Goal: Transaction & Acquisition: Purchase product/service

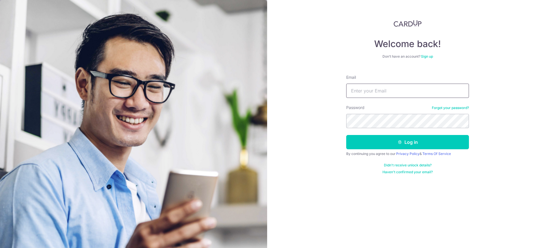
click at [396, 90] on input "Email" at bounding box center [407, 91] width 123 height 14
type input "petechua2@gmail.comJiaxin2025$"
click at [346, 135] on button "Log in" at bounding box center [407, 142] width 123 height 14
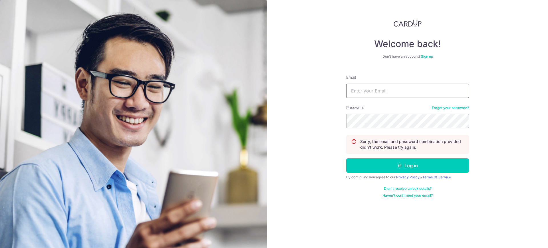
click at [389, 96] on input "Email" at bounding box center [407, 91] width 123 height 14
type input "[EMAIL_ADDRESS][DOMAIN_NAME]"
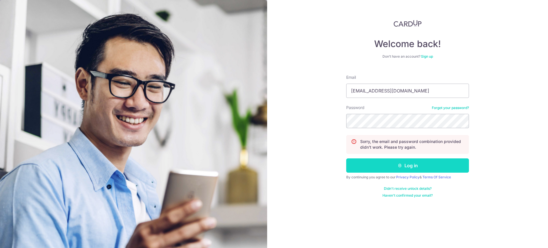
click at [378, 165] on button "Log in" at bounding box center [407, 165] width 123 height 14
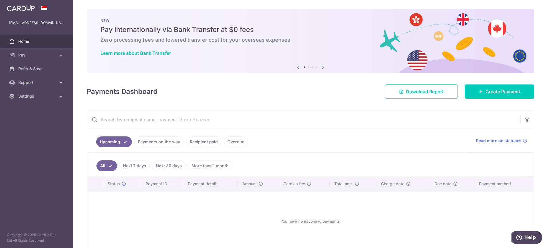
click at [209, 142] on link "Recipient paid" at bounding box center [203, 141] width 35 height 11
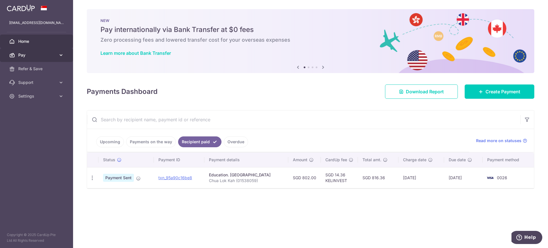
click at [42, 54] on span "Pay" at bounding box center [37, 55] width 38 height 6
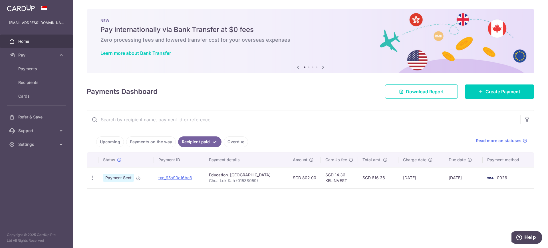
click at [27, 41] on span "Home" at bounding box center [37, 42] width 38 height 6
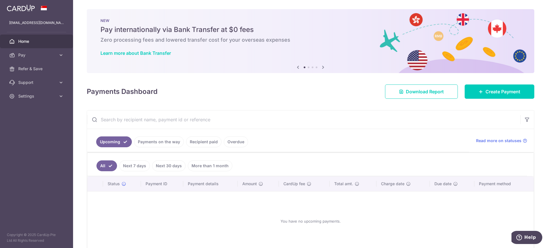
click at [322, 68] on icon at bounding box center [322, 67] width 7 height 7
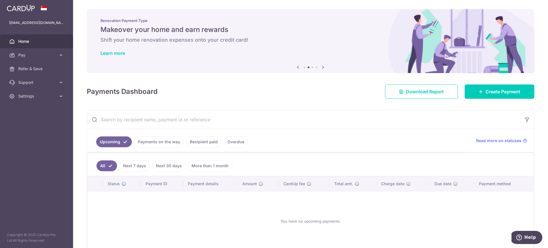
click at [322, 68] on icon at bounding box center [322, 67] width 7 height 7
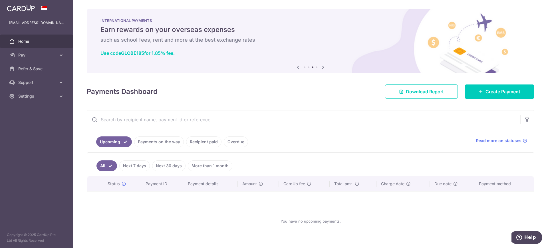
click at [322, 68] on icon at bounding box center [322, 67] width 7 height 7
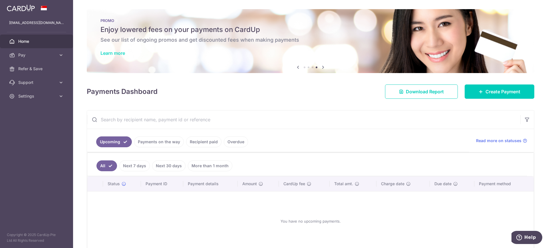
click at [114, 52] on link "Learn more" at bounding box center [112, 53] width 25 height 6
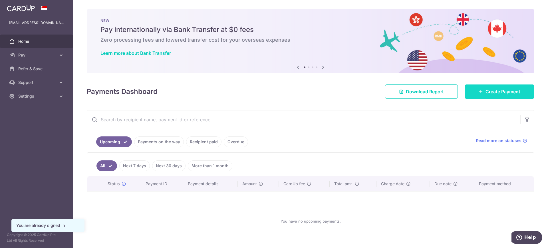
click at [495, 89] on span "Create Payment" at bounding box center [502, 91] width 35 height 7
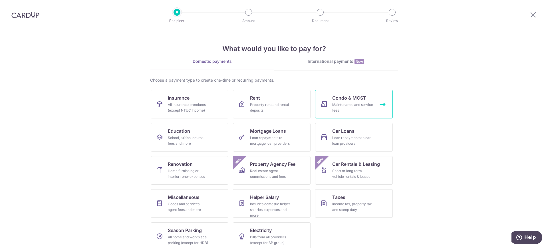
click at [379, 103] on link "Condo & MCST Maintenance and service fees" at bounding box center [354, 104] width 78 height 29
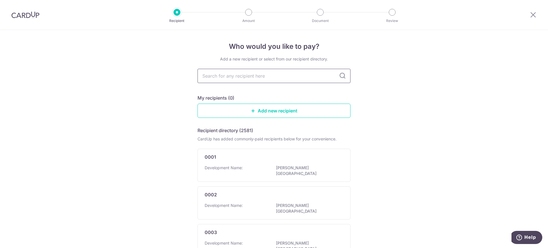
click at [315, 81] on input "text" at bounding box center [273, 76] width 153 height 14
type input "mcst"
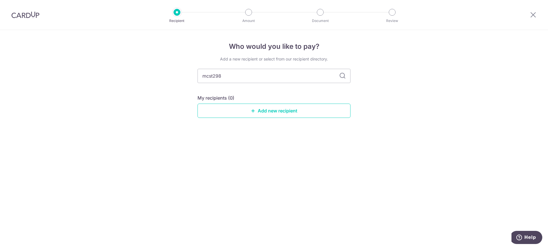
type input "mcst2986"
click at [342, 78] on icon at bounding box center [342, 75] width 7 height 7
click at [343, 76] on icon at bounding box center [342, 75] width 7 height 7
click at [213, 76] on input "mcst2986" at bounding box center [273, 76] width 153 height 14
type input "2986"
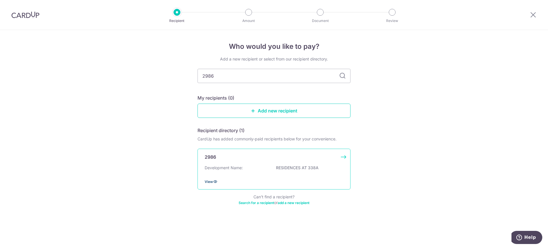
click at [213, 181] on icon at bounding box center [215, 181] width 5 height 5
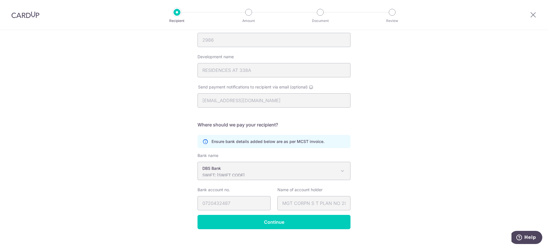
scroll to position [76, 0]
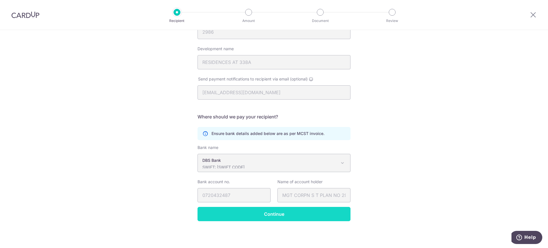
click at [319, 213] on input "Continue" at bounding box center [273, 214] width 153 height 14
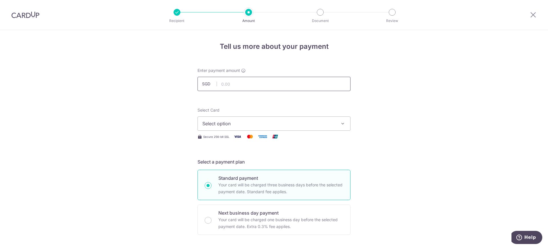
click at [248, 82] on input "text" at bounding box center [273, 84] width 153 height 14
type input "1,800.00"
click at [240, 121] on span "Select option" at bounding box center [268, 123] width 133 height 7
click at [235, 165] on span "**** 0026" at bounding box center [227, 164] width 22 height 7
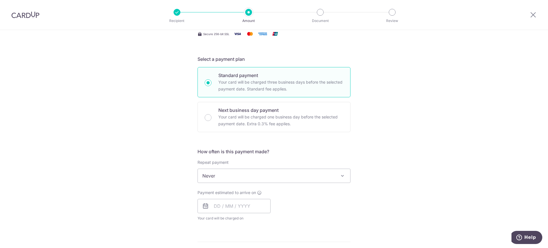
scroll to position [109, 0]
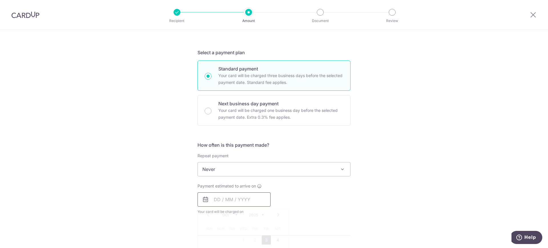
click at [226, 199] on input "text" at bounding box center [233, 199] width 73 height 14
click at [344, 218] on div "How often is this payment made? Repeat payment Never Every week Every month Eve…" at bounding box center [273, 180] width 153 height 78
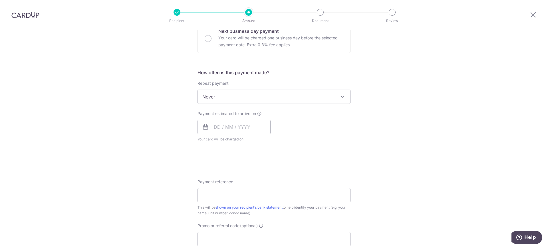
scroll to position [199, 0]
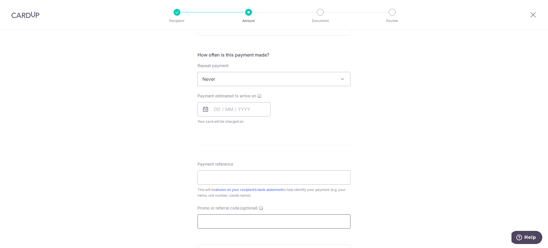
click at [236, 218] on input "Promo or referral code (optional)" at bounding box center [273, 221] width 153 height 14
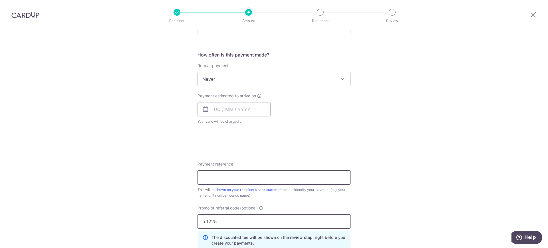
type input "off225"
click at [246, 175] on input "Payment reference" at bounding box center [273, 177] width 153 height 14
type input "338-08-04"
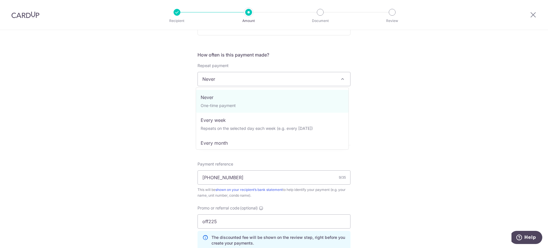
click at [277, 78] on span "Never" at bounding box center [274, 79] width 152 height 14
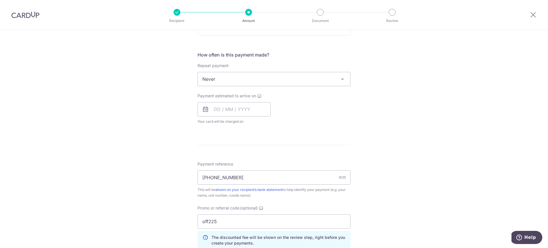
click at [277, 78] on span "Never" at bounding box center [274, 79] width 152 height 14
click at [236, 108] on input "text" at bounding box center [233, 109] width 73 height 14
click at [218, 162] on link "6" at bounding box center [220, 161] width 9 height 9
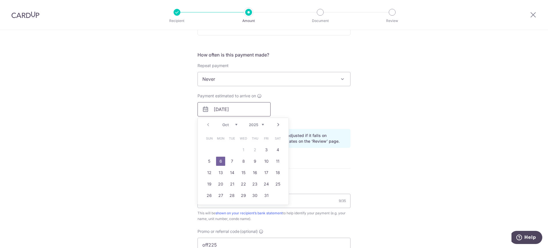
click at [246, 110] on input "06/10/2025" at bounding box center [233, 109] width 73 height 14
click at [231, 161] on link "7" at bounding box center [231, 161] width 9 height 9
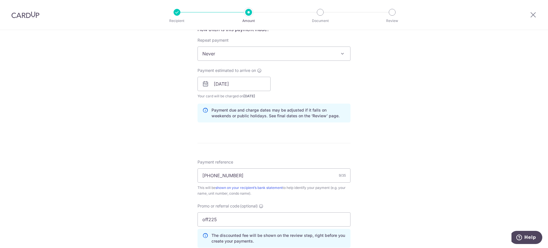
scroll to position [222, 0]
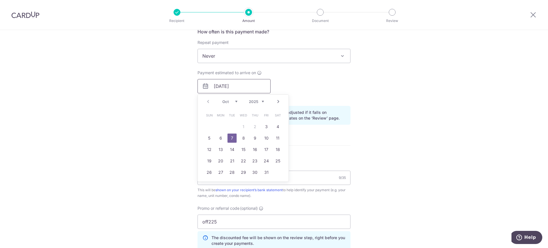
click at [241, 84] on input "07/10/2025" at bounding box center [233, 86] width 73 height 14
click at [268, 140] on link "10" at bounding box center [266, 137] width 9 height 9
type input "10/10/2025"
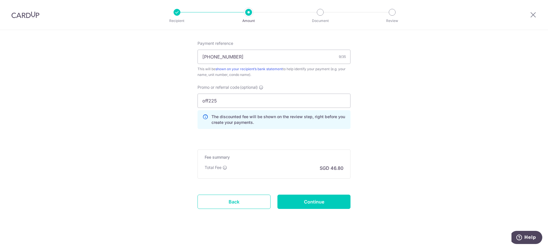
scroll to position [347, 0]
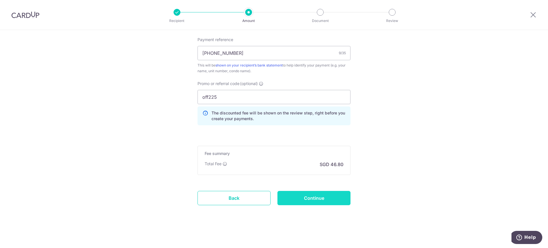
click at [308, 203] on input "Continue" at bounding box center [313, 198] width 73 height 14
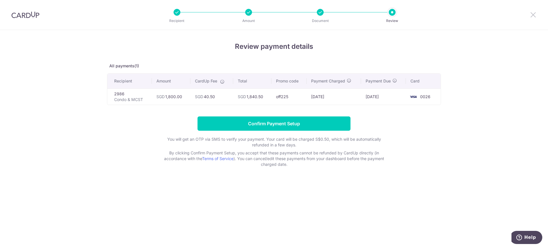
click at [531, 14] on icon at bounding box center [532, 14] width 7 height 7
click at [533, 16] on icon at bounding box center [532, 14] width 7 height 7
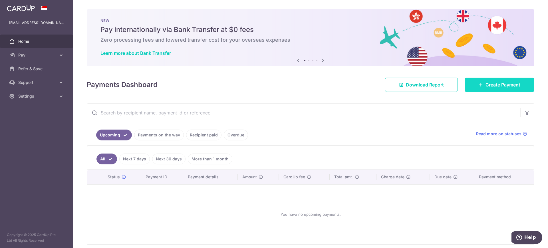
click at [511, 84] on span "Create Payment" at bounding box center [502, 84] width 35 height 7
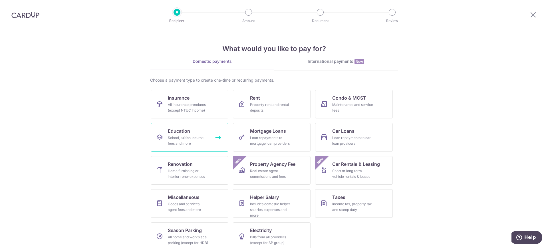
click at [208, 135] on link "Education School, tuition, course fees and more" at bounding box center [190, 137] width 78 height 29
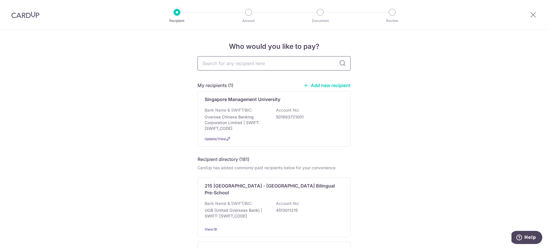
click at [262, 62] on input "text" at bounding box center [273, 63] width 153 height 14
type input "NTU"
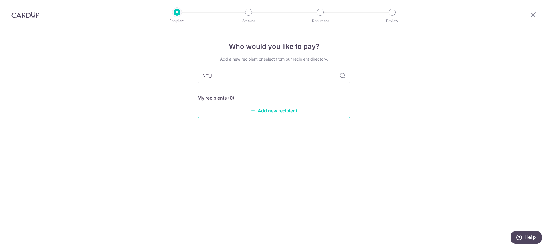
click at [340, 76] on icon at bounding box center [342, 75] width 7 height 7
click at [343, 75] on icon at bounding box center [342, 75] width 7 height 7
click at [240, 77] on input "NTU" at bounding box center [273, 76] width 153 height 14
type input "N"
type input "Nanyang techo"
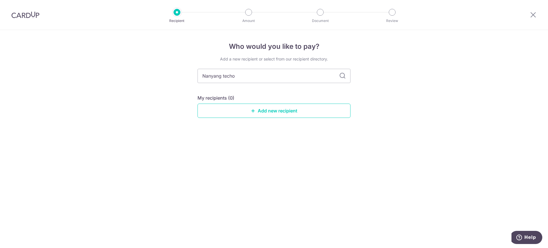
type input "Nanyang tech"
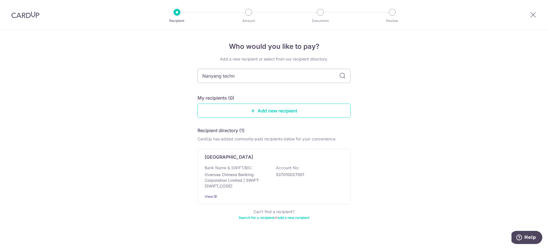
type input "Nanyang techno"
type input "Nanyang technological university"
click at [213, 198] on icon at bounding box center [215, 196] width 5 height 5
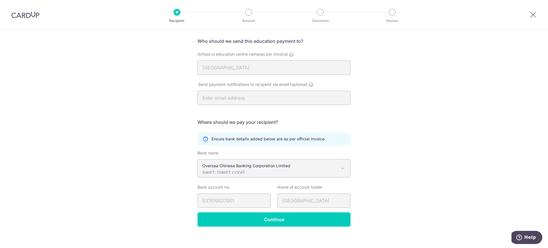
scroll to position [46, 0]
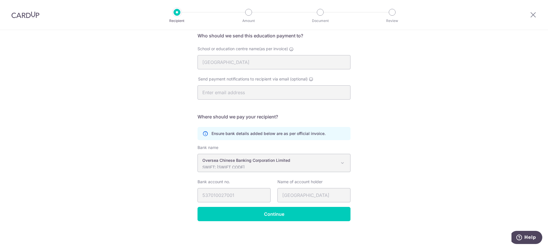
click at [527, 18] on div at bounding box center [533, 15] width 30 height 30
click at [532, 16] on icon at bounding box center [532, 14] width 7 height 7
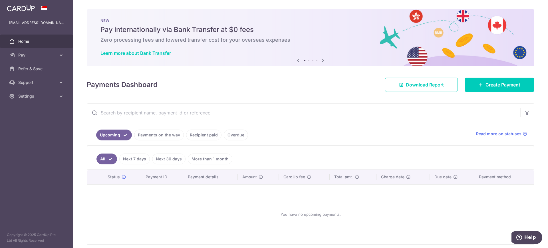
click at [60, 41] on link "Home" at bounding box center [36, 42] width 73 height 14
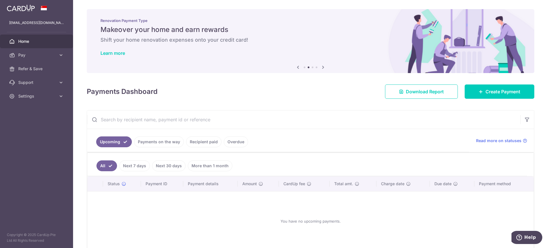
click at [321, 65] on icon at bounding box center [322, 67] width 7 height 7
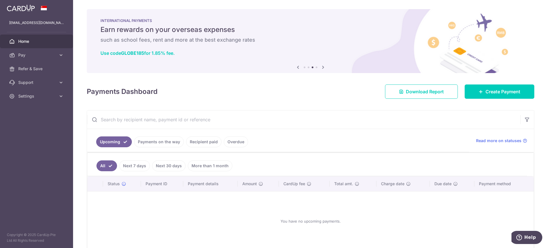
click at [321, 65] on icon at bounding box center [322, 67] width 7 height 7
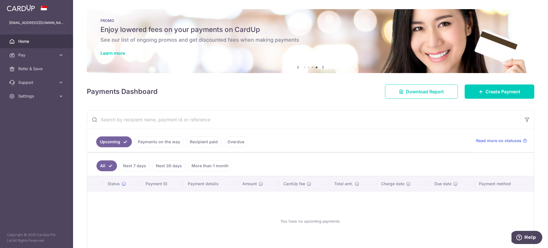
click at [190, 32] on h5 "Enjoy lowered fees on your payments on CardUp" at bounding box center [310, 29] width 420 height 9
click at [110, 54] on link "Learn more" at bounding box center [112, 53] width 25 height 6
click at [196, 142] on link "Recipient paid" at bounding box center [203, 141] width 35 height 11
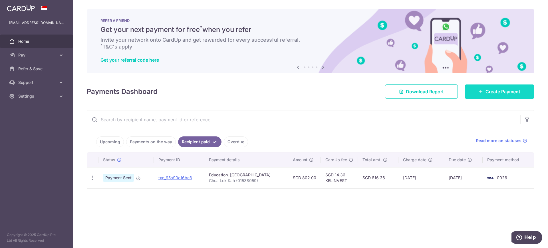
click at [487, 90] on span "Create Payment" at bounding box center [502, 91] width 35 height 7
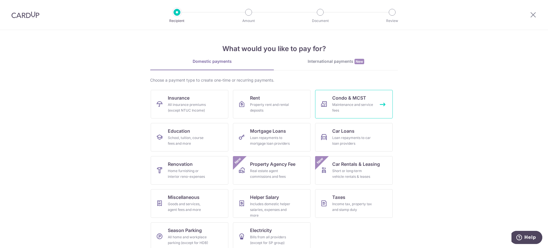
click at [340, 110] on div "Maintenance and service fees" at bounding box center [352, 107] width 41 height 11
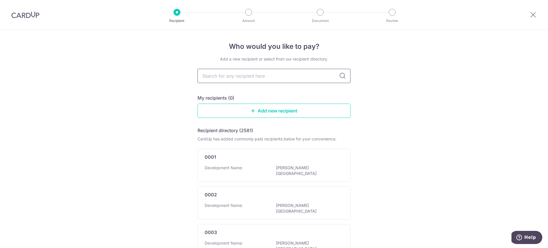
click at [243, 76] on input "text" at bounding box center [273, 76] width 153 height 14
type input "29"
type input "286"
type input "2986"
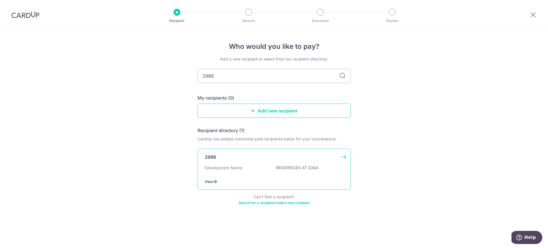
click at [214, 182] on icon at bounding box center [215, 181] width 5 height 5
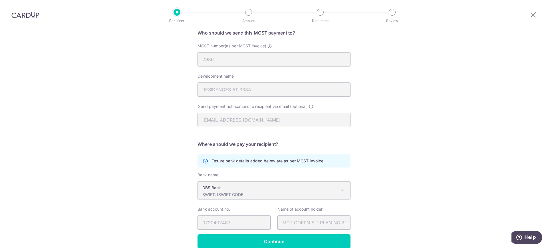
scroll to position [76, 0]
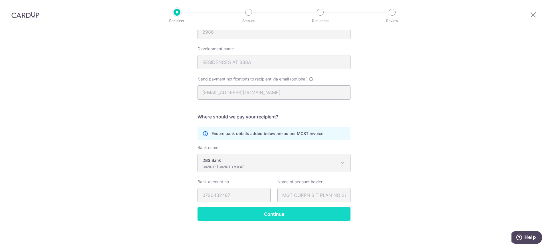
click at [306, 214] on input "Continue" at bounding box center [273, 214] width 153 height 14
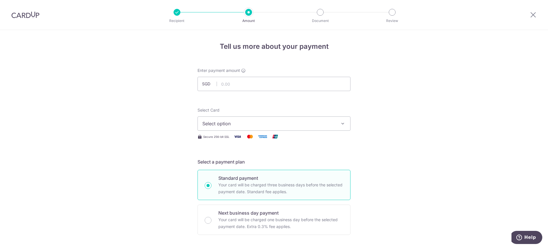
click at [298, 125] on span "Select option" at bounding box center [268, 123] width 133 height 7
click at [288, 150] on div "Your Cards" at bounding box center [273, 152] width 143 height 6
click at [327, 87] on input "text" at bounding box center [273, 84] width 153 height 14
type input "1,800.00"
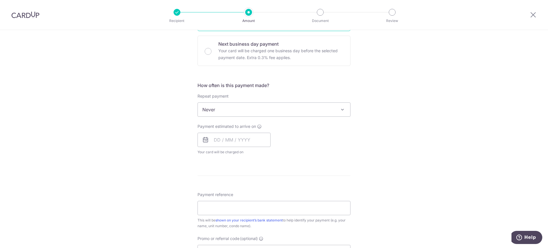
scroll to position [172, 0]
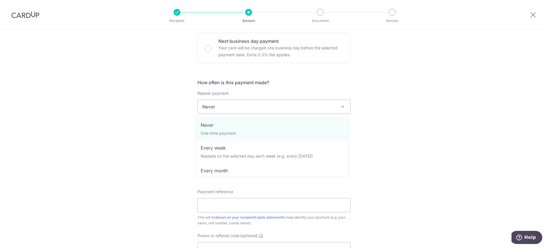
click at [269, 106] on span "Never" at bounding box center [274, 107] width 152 height 14
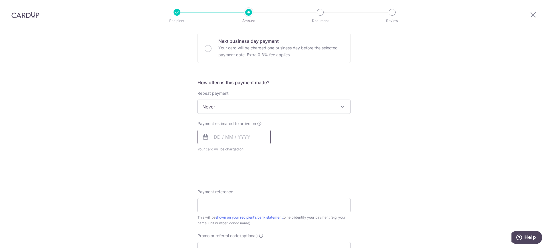
click at [256, 139] on input "text" at bounding box center [233, 137] width 73 height 14
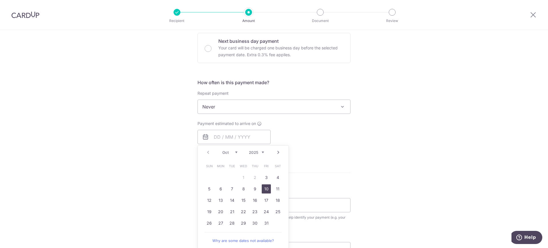
click at [263, 188] on link "10" at bounding box center [266, 188] width 9 height 9
type input "[DATE]"
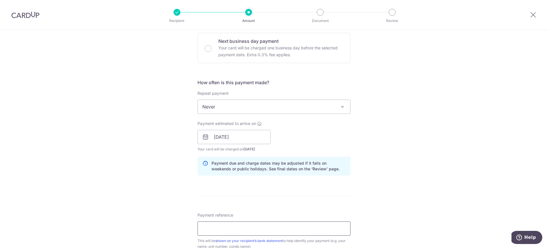
click at [248, 229] on input "Payment reference" at bounding box center [273, 228] width 153 height 14
type input "[PHONE_NUMBER]"
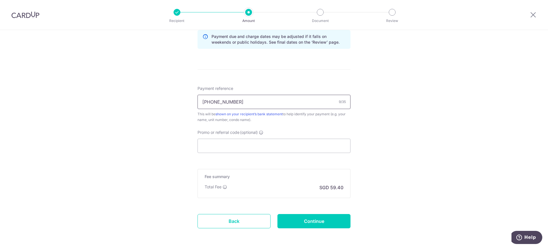
scroll to position [300, 0]
click at [228, 148] on input "Promo or referral code (optional)" at bounding box center [273, 144] width 153 height 14
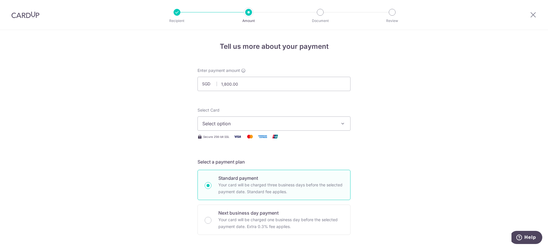
scroll to position [12, 0]
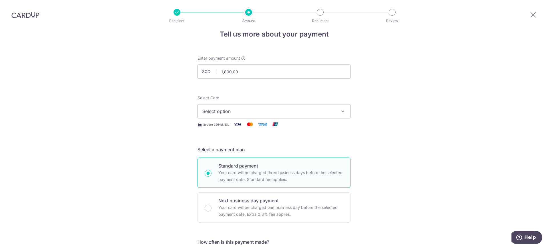
type input "KELINVEST"
click at [307, 108] on span "Select option" at bounding box center [268, 111] width 133 height 7
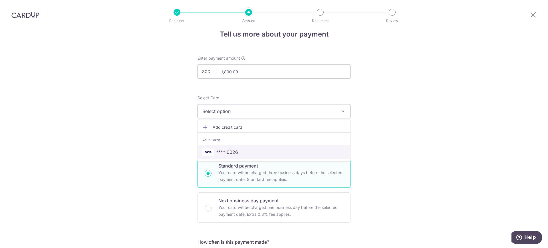
click at [289, 151] on span "**** 0026" at bounding box center [273, 152] width 143 height 7
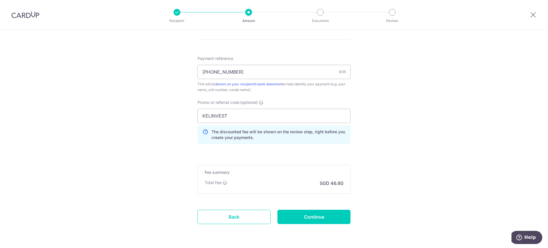
scroll to position [334, 0]
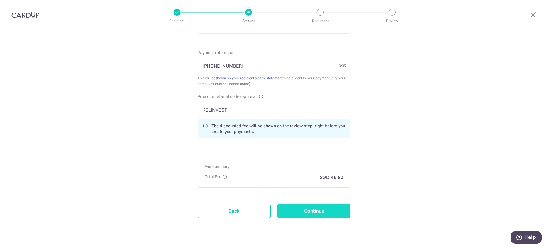
click at [296, 215] on input "Continue" at bounding box center [313, 211] width 73 height 14
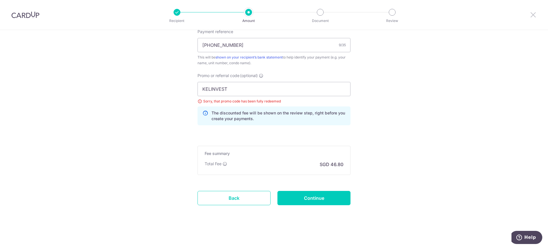
drag, startPoint x: 533, startPoint y: 15, endPoint x: 302, endPoint y: 31, distance: 231.0
click at [533, 15] on icon at bounding box center [532, 14] width 7 height 7
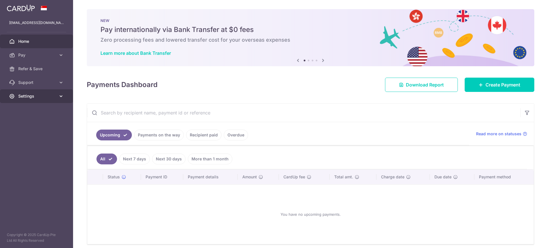
click at [46, 96] on span "Settings" at bounding box center [37, 96] width 38 height 6
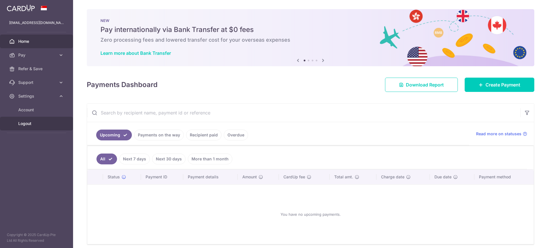
click at [23, 125] on span "Logout" at bounding box center [37, 124] width 38 height 6
